Goal: Task Accomplishment & Management: Manage account settings

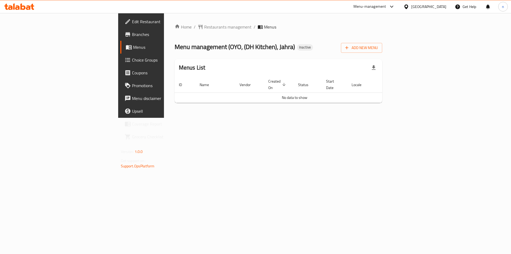
click at [393, 118] on div "Home / Restaurants management / Menus Menu management ( OYO, (DH Kitchen), Jahr…" at bounding box center [278, 65] width 229 height 105
click at [132, 31] on span "Branches" at bounding box center [165, 34] width 67 height 6
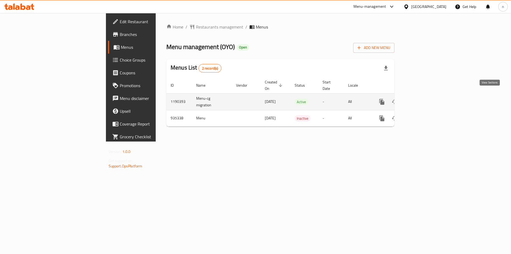
click at [427, 98] on link "enhanced table" at bounding box center [420, 101] width 13 height 13
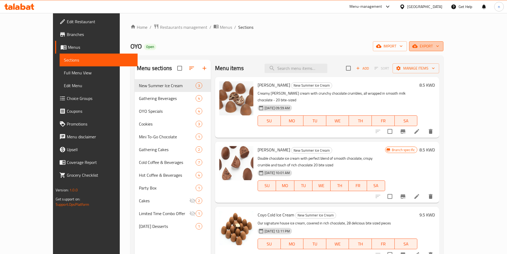
click at [439, 45] on span "export" at bounding box center [427, 46] width 26 height 7
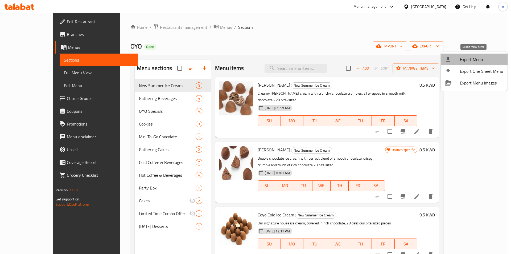
click at [488, 60] on span "Export Menu" at bounding box center [481, 59] width 43 height 6
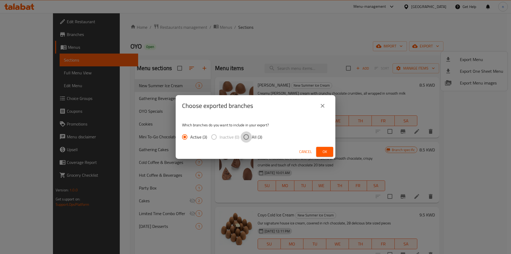
click at [248, 138] on input "All (3)" at bounding box center [246, 136] width 11 height 11
radio input "true"
click at [329, 152] on button "Ok" at bounding box center [324, 152] width 17 height 10
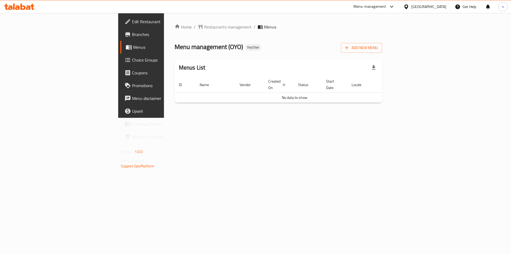
click at [120, 38] on link "Branches" at bounding box center [161, 34] width 83 height 13
click at [378, 48] on span "Add New Menu" at bounding box center [361, 47] width 33 height 7
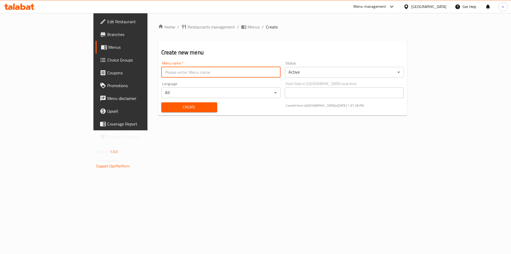
click at [236, 76] on input "text" at bounding box center [220, 72] width 119 height 11
type input "9"
type input "29/9"
click at [166, 107] on span "Create" at bounding box center [189, 107] width 47 height 7
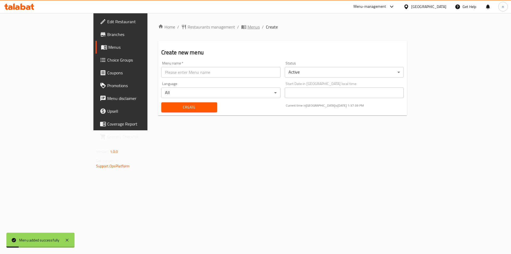
click at [248, 26] on span "Menus" at bounding box center [254, 27] width 12 height 6
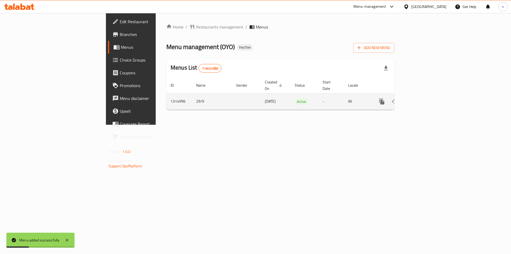
click at [423, 99] on icon "enhanced table" at bounding box center [420, 101] width 5 height 5
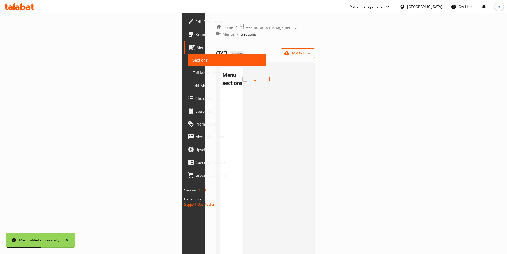
click at [315, 50] on button "import" at bounding box center [298, 53] width 34 height 10
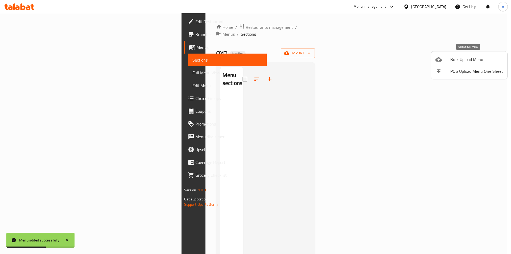
click at [451, 64] on li "Bulk Upload Menu" at bounding box center [469, 60] width 76 height 12
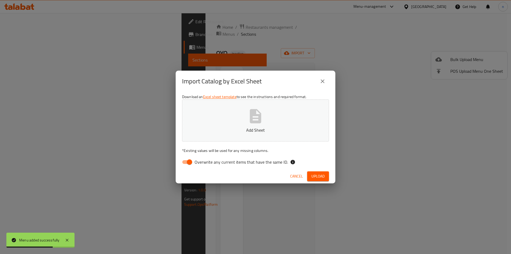
click at [189, 160] on input "Overwrite any current items that have the same ID." at bounding box center [189, 162] width 30 height 10
checkbox input "false"
click at [317, 183] on div "Cancel Upload" at bounding box center [256, 176] width 160 height 14
click at [316, 181] on button "Upload" at bounding box center [318, 176] width 22 height 10
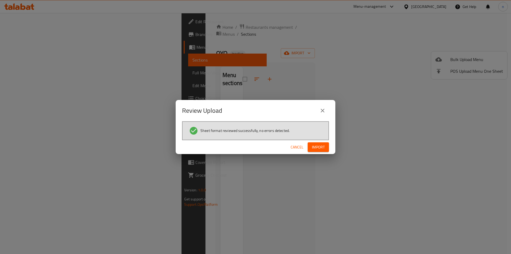
click at [318, 144] on span "Import" at bounding box center [318, 147] width 13 height 7
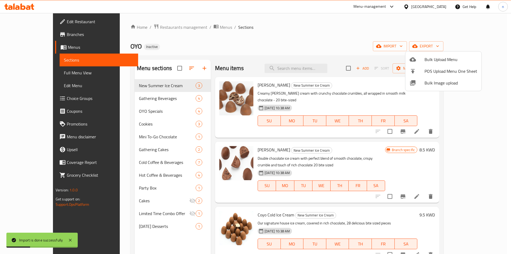
click at [331, 44] on div at bounding box center [255, 127] width 511 height 254
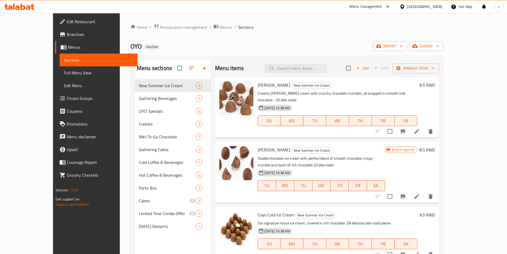
drag, startPoint x: 281, startPoint y: 20, endPoint x: 281, endPoint y: 25, distance: 5.4
click at [281, 20] on div "Home / Restaurants management / Menus / Sections OYO Inactive import export Men…" at bounding box center [287, 170] width 334 height 315
drag, startPoint x: 374, startPoint y: 29, endPoint x: 293, endPoint y: 53, distance: 84.5
click at [374, 29] on ol "Home / Restaurants management / Menus / Sections" at bounding box center [286, 27] width 313 height 7
click at [67, 37] on span "Branches" at bounding box center [100, 34] width 67 height 6
